Goal: Check status: Check status

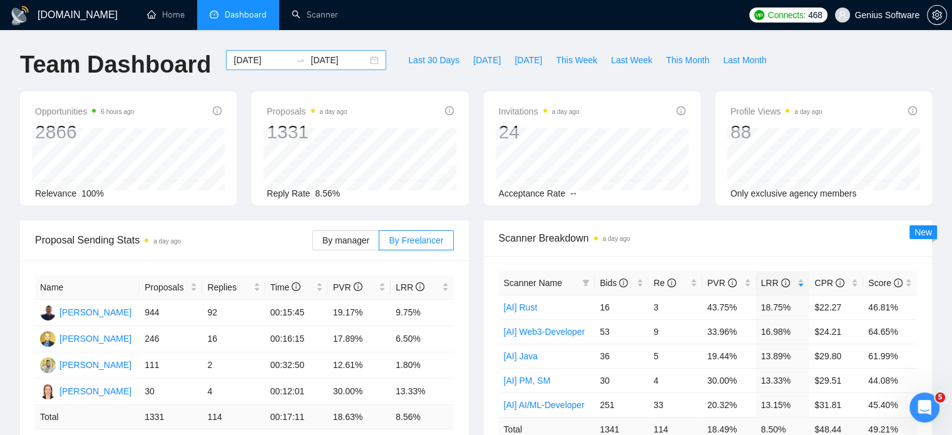
click at [245, 61] on input "[DATE]" at bounding box center [261, 60] width 57 height 14
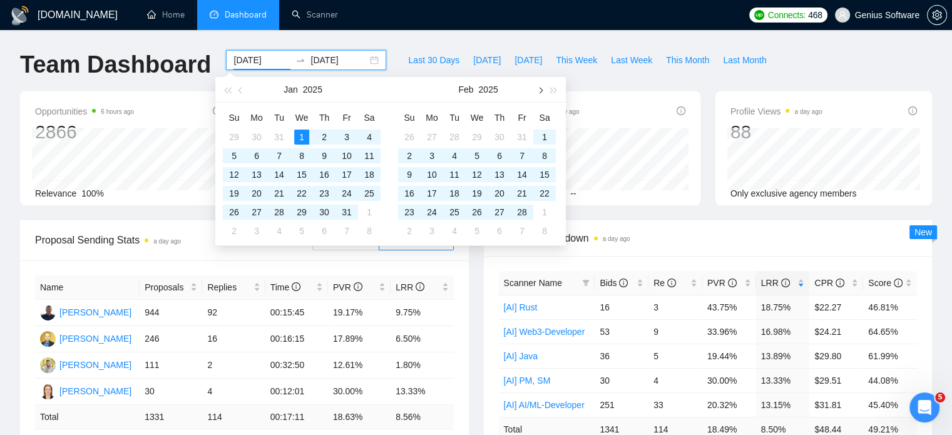
click at [543, 88] on button "button" at bounding box center [540, 89] width 14 height 25
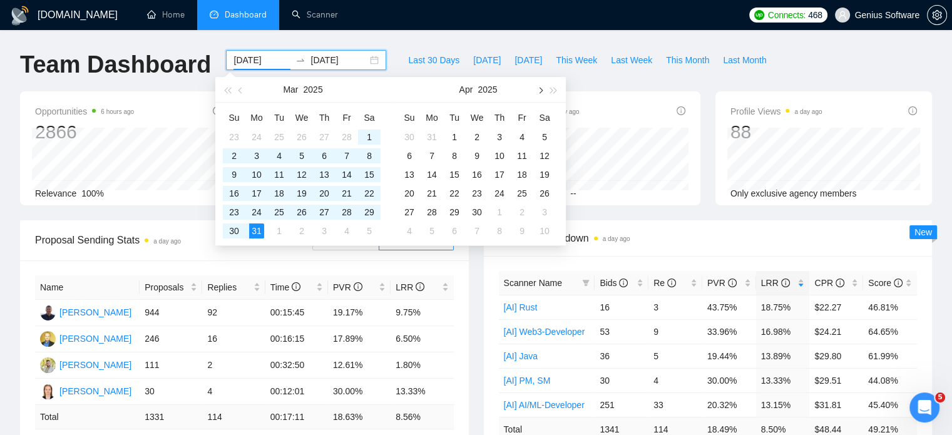
click at [543, 88] on button "button" at bounding box center [540, 89] width 14 height 25
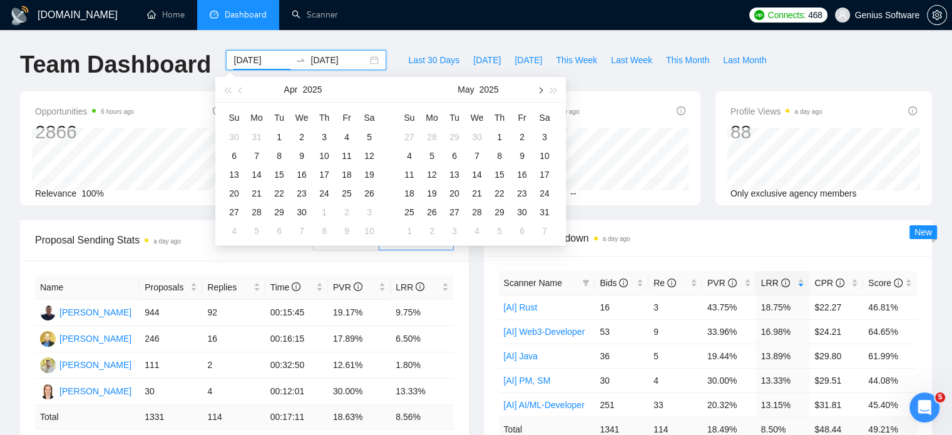
click at [543, 88] on button "button" at bounding box center [540, 89] width 14 height 25
click at [537, 90] on span "button" at bounding box center [539, 90] width 6 height 6
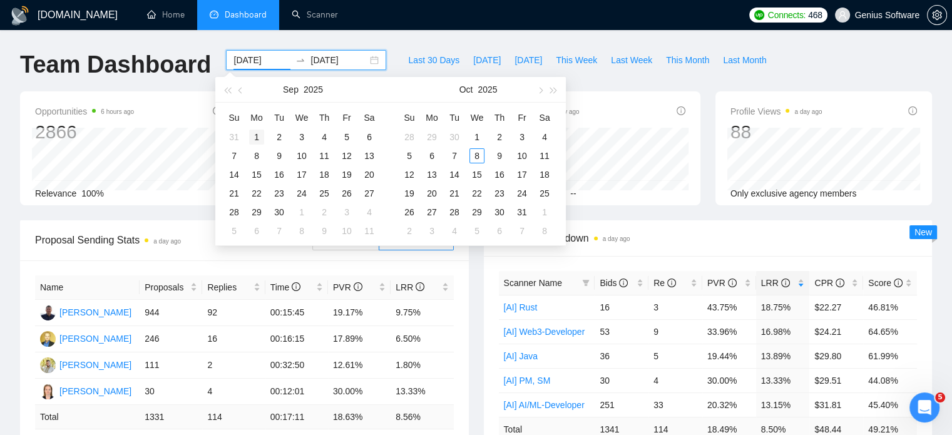
type input "[DATE]"
click at [255, 130] on div "1" at bounding box center [256, 137] width 15 height 15
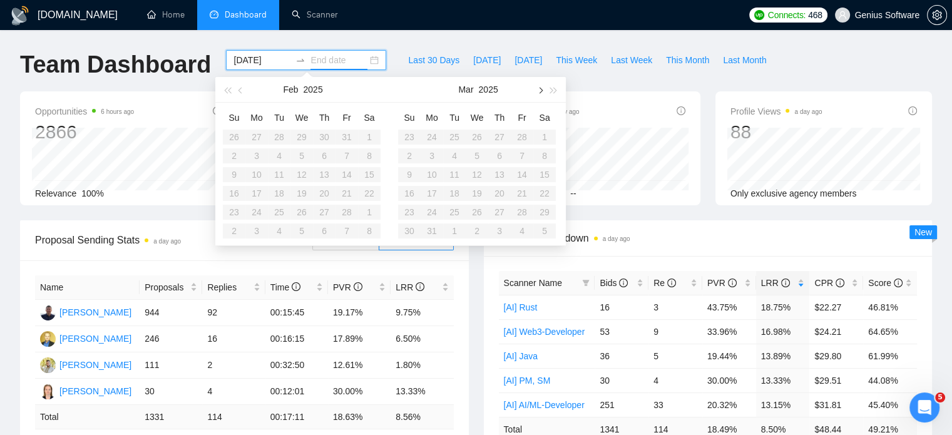
click at [543, 88] on button "button" at bounding box center [540, 89] width 14 height 25
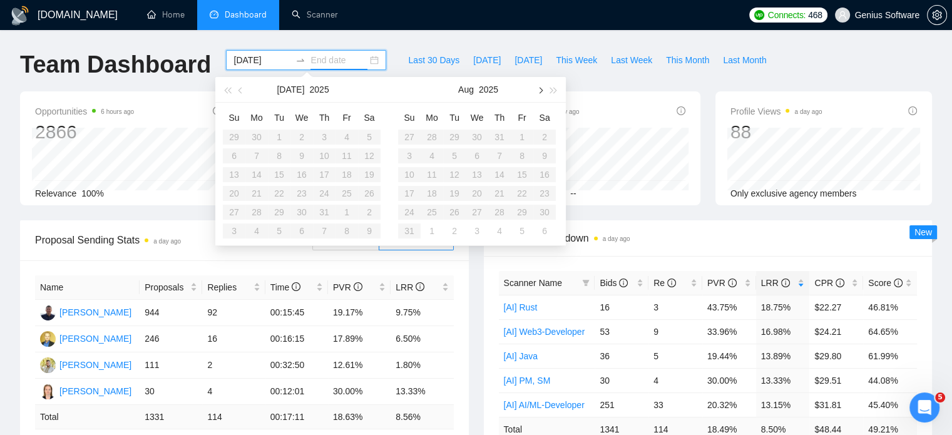
click at [543, 88] on button "button" at bounding box center [540, 89] width 14 height 25
type input "[DATE]"
click at [457, 211] on div "30" at bounding box center [454, 212] width 15 height 15
